Goal: Information Seeking & Learning: Find specific page/section

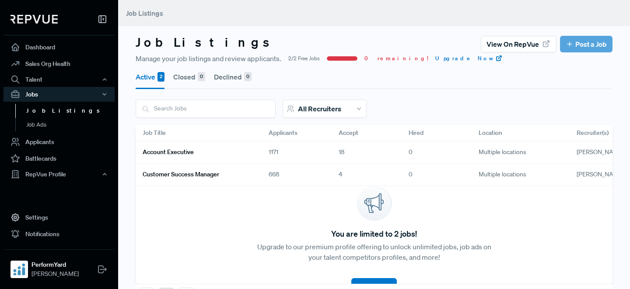
click at [231, 151] on link "Account Executive" at bounding box center [195, 152] width 105 height 15
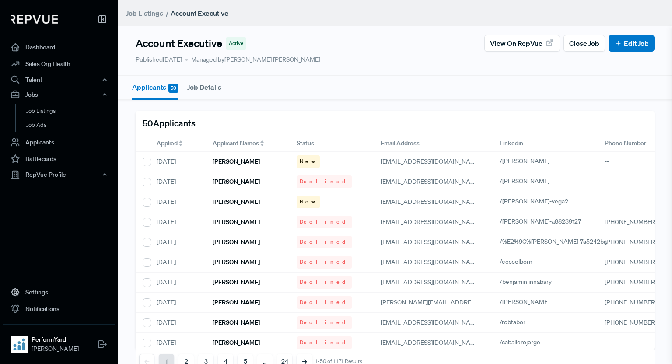
click at [167, 143] on span "Applied" at bounding box center [167, 143] width 21 height 9
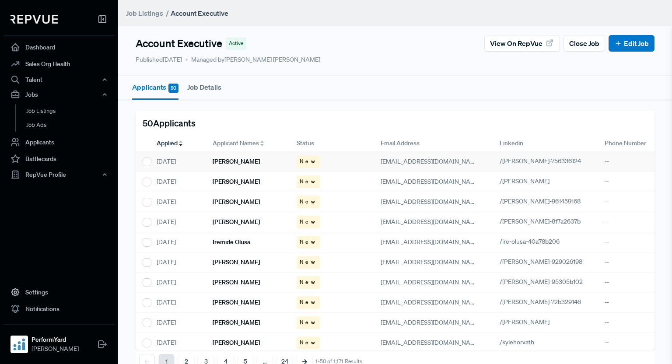
click at [243, 157] on div "[PERSON_NAME]" at bounding box center [247, 162] width 84 height 20
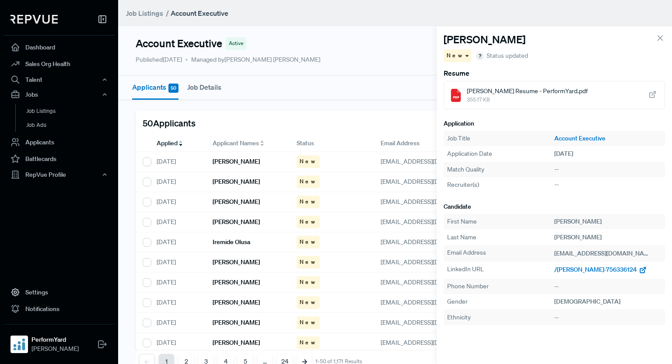
click at [583, 272] on span "/[PERSON_NAME]-756336124" at bounding box center [595, 269] width 83 height 8
drag, startPoint x: 215, startPoint y: 179, endPoint x: 353, endPoint y: 219, distance: 144.2
click at [215, 179] on h6 "[PERSON_NAME]" at bounding box center [235, 181] width 47 height 7
click at [564, 271] on span "/[PERSON_NAME]" at bounding box center [579, 269] width 50 height 8
click at [250, 201] on div "[PERSON_NAME]" at bounding box center [247, 202] width 84 height 20
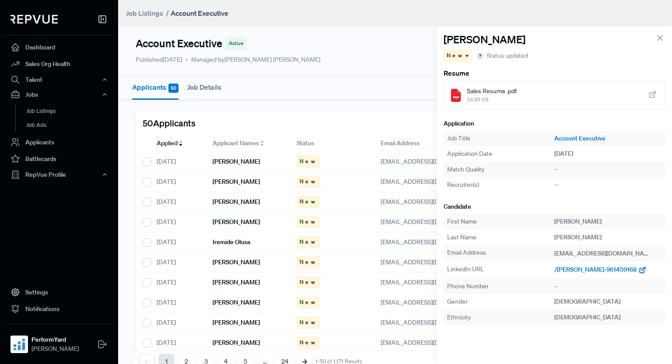
click at [584, 271] on span "/[PERSON_NAME]-961459168" at bounding box center [595, 269] width 82 height 8
click at [226, 219] on h6 "[PERSON_NAME]" at bounding box center [235, 221] width 47 height 7
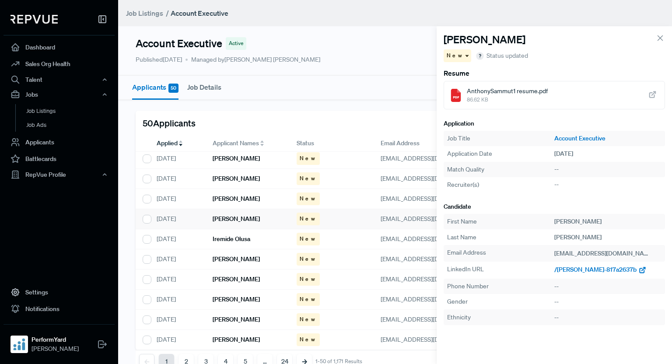
click at [584, 271] on span "/[PERSON_NAME]-817a2637b" at bounding box center [595, 269] width 82 height 8
